Goal: Task Accomplishment & Management: Use online tool/utility

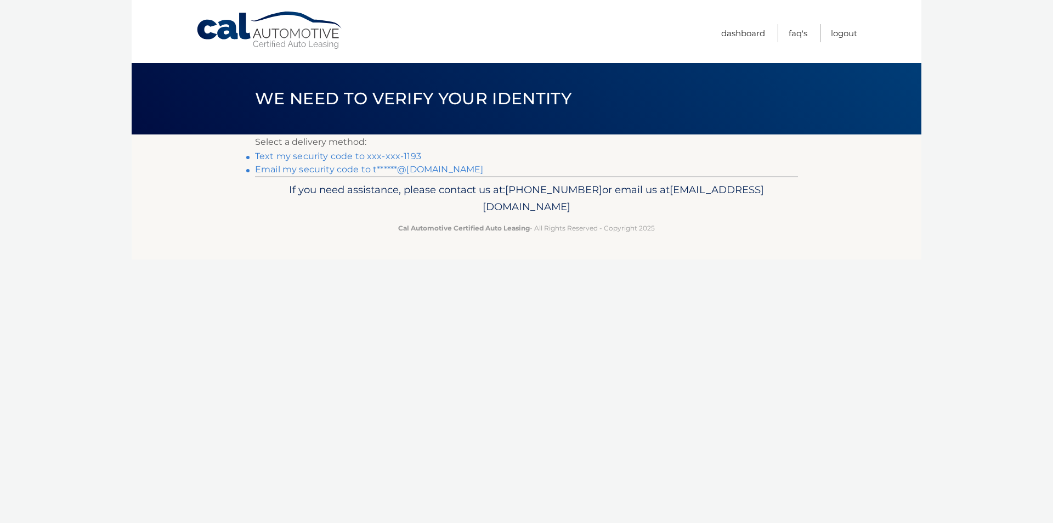
click at [410, 151] on link "Text my security code to xxx-xxx-1193" at bounding box center [338, 156] width 166 height 10
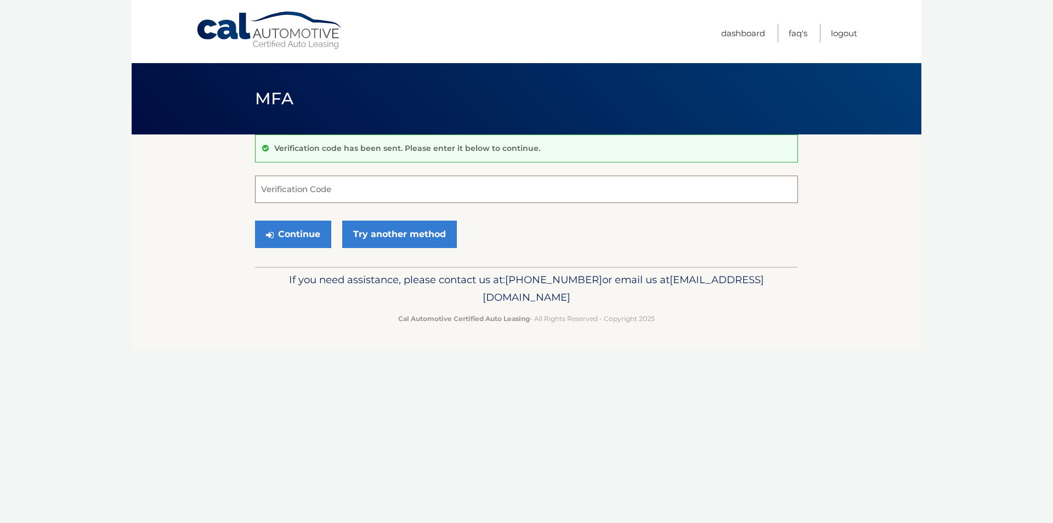
click at [334, 191] on input "Verification Code" at bounding box center [526, 189] width 543 height 27
type input "086912"
click at [292, 239] on button "Continue" at bounding box center [293, 234] width 76 height 27
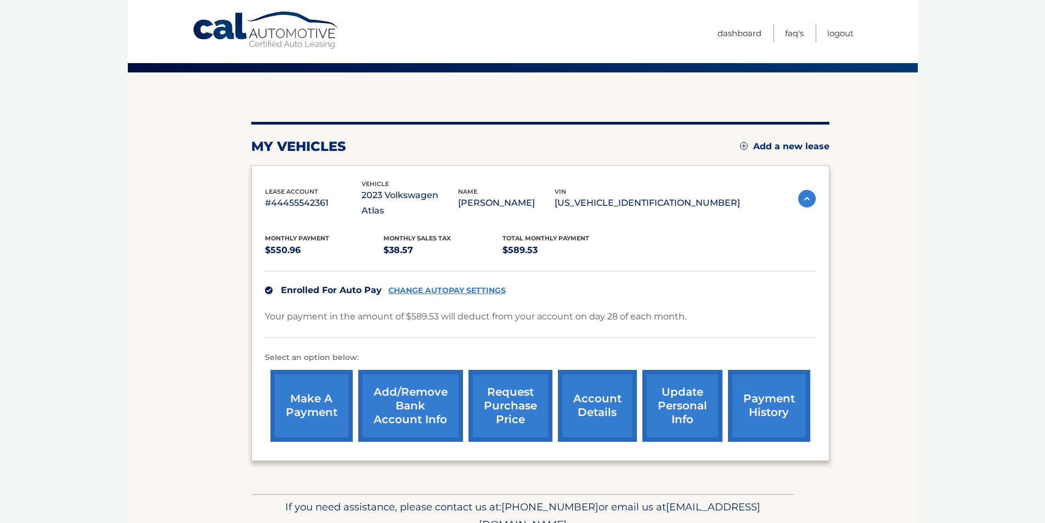
scroll to position [100, 0]
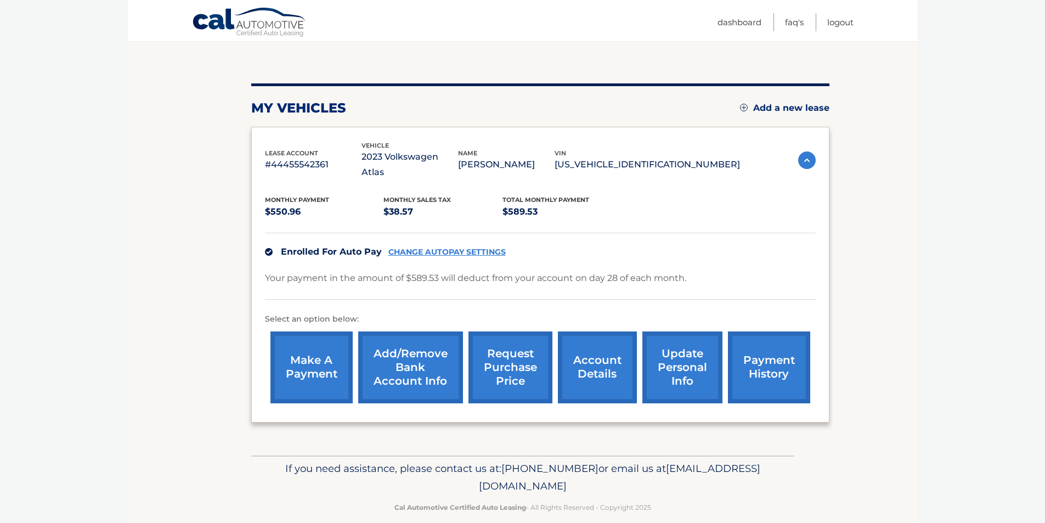
click at [325, 348] on link "make a payment" at bounding box center [311, 367] width 82 height 72
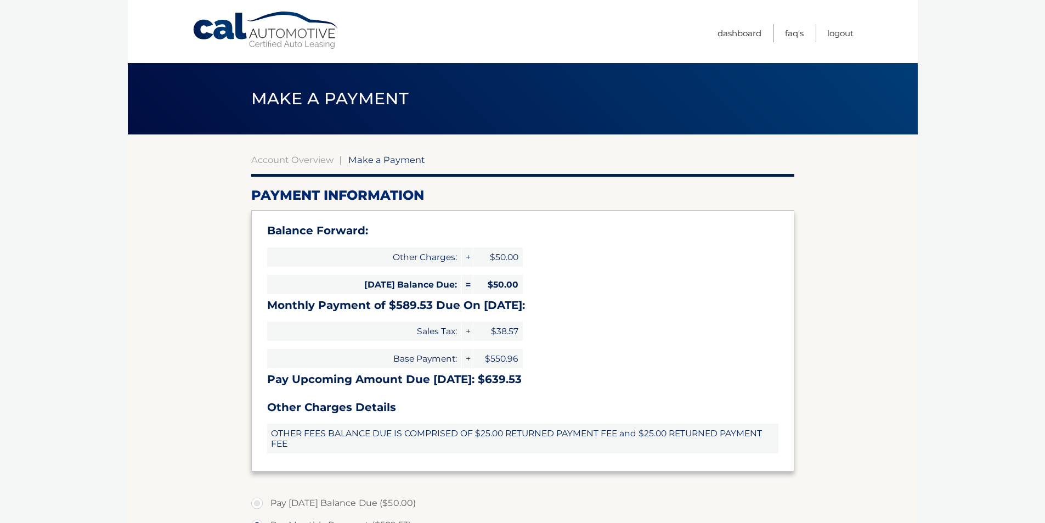
select select "ZTUyZGU3MjAtMzFkYS00ZDczLThkZGYtZDQ3NTA2NDVhMzRh"
